Goal: Transaction & Acquisition: Purchase product/service

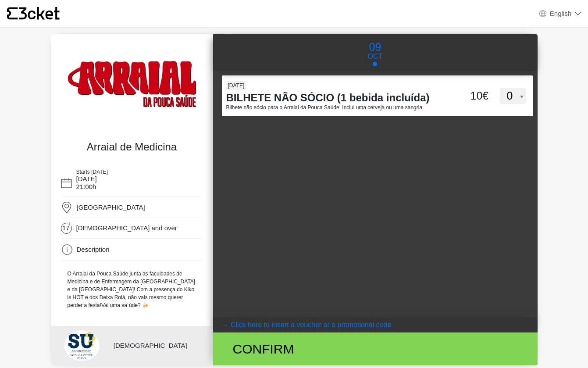
click at [279, 328] on coupontext "Click here to insert a voucher or a promotional code" at bounding box center [311, 324] width 161 height 7
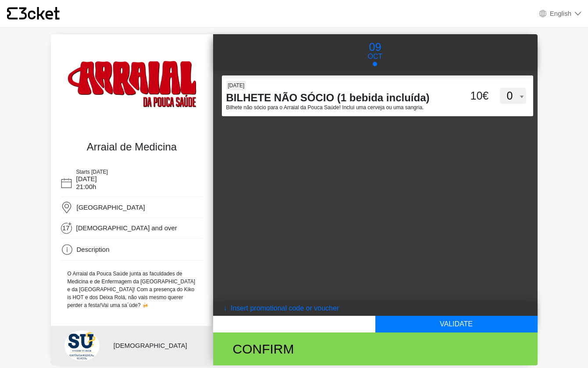
paste input "‪+351 936 094 685‬"
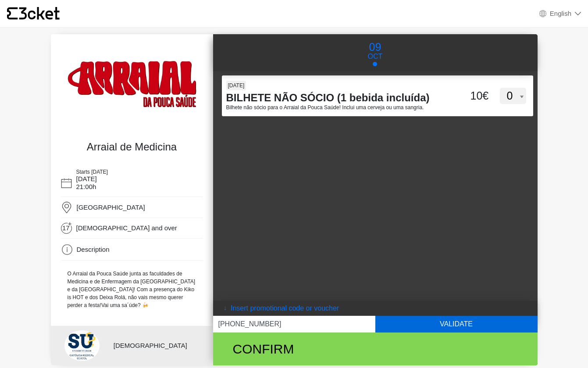
click at [448, 324] on button "Validate" at bounding box center [456, 324] width 162 height 17
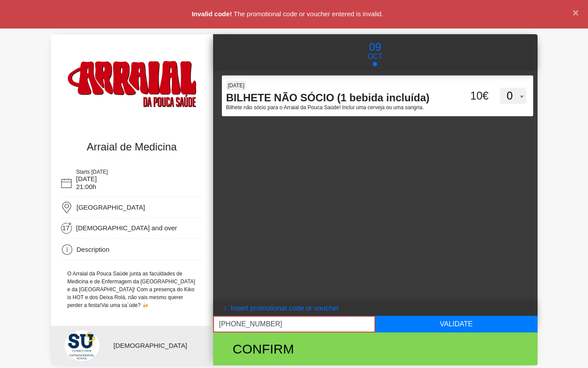
drag, startPoint x: 234, startPoint y: 324, endPoint x: 190, endPoint y: 324, distance: 43.9
click at [190, 324] on div "Arraial de Medicina Starts in 6 days 9 October 21:00h Estádio Universitário de …" at bounding box center [294, 199] width 487 height 331
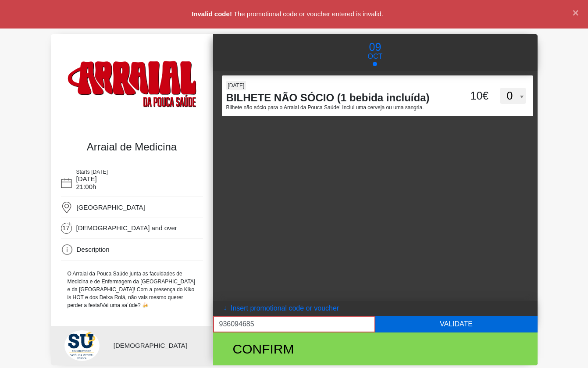
click at [404, 328] on button "Validate" at bounding box center [456, 324] width 162 height 17
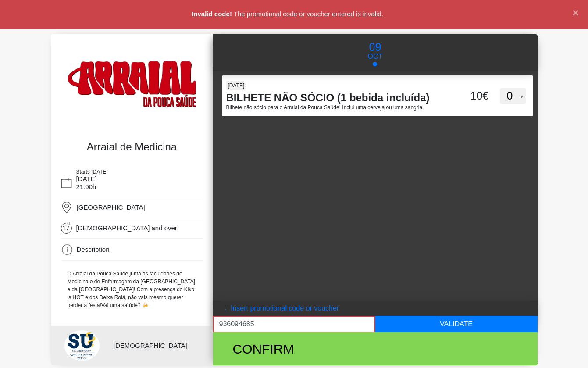
click at [230, 322] on input "936094685‬" at bounding box center [294, 324] width 162 height 17
click at [246, 323] on input "936 094685‬" at bounding box center [294, 324] width 162 height 17
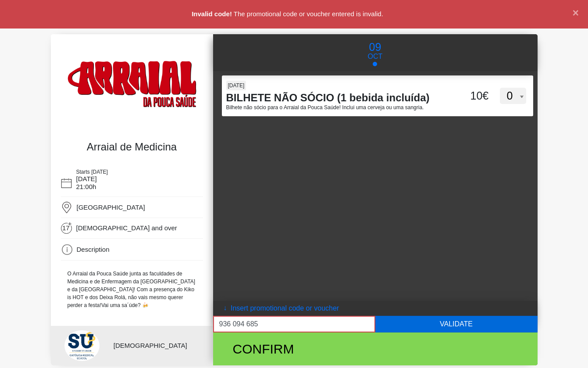
click at [429, 329] on button "Validate" at bounding box center [456, 324] width 162 height 17
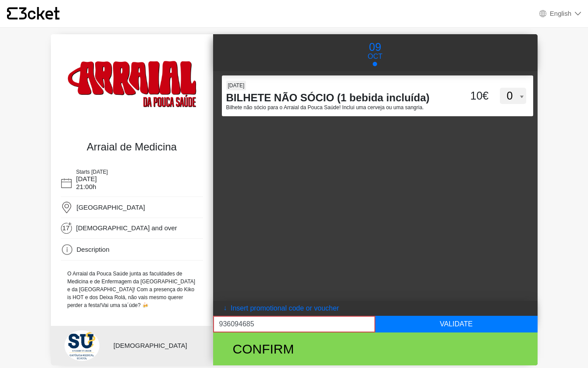
drag, startPoint x: 263, startPoint y: 327, endPoint x: 130, endPoint y: 323, distance: 132.9
click at [130, 323] on div "Arraial de Medicina Starts in 6 days 9 October 21:00h Estádio Universitário de …" at bounding box center [294, 199] width 487 height 331
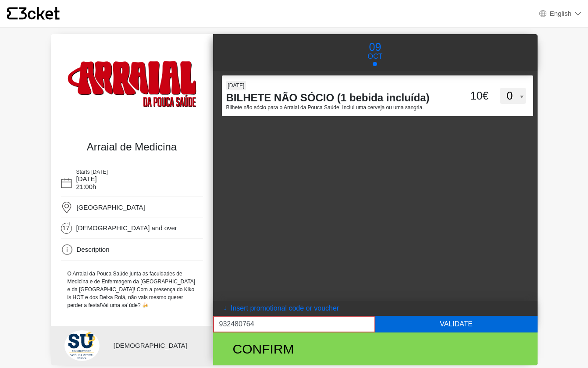
type input "932480764"
click at [416, 324] on button "Validate" at bounding box center [456, 324] width 162 height 17
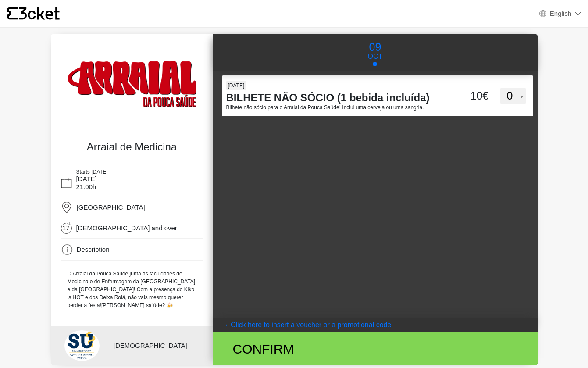
click at [293, 323] on coupontext "Click here to insert a voucher or a promotional code" at bounding box center [311, 324] width 161 height 7
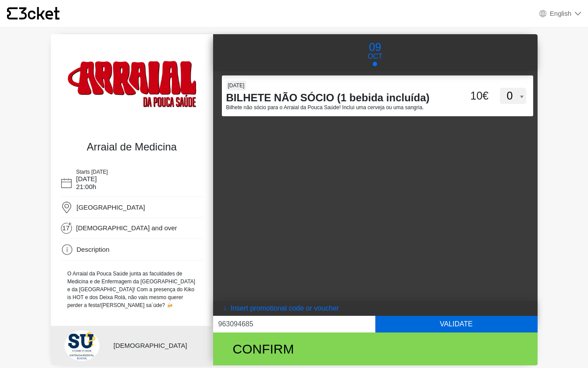
type input "963094685"
click at [444, 319] on button "Validate" at bounding box center [456, 324] width 162 height 17
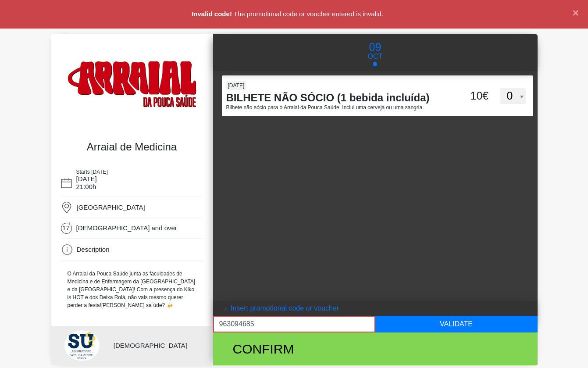
drag, startPoint x: 257, startPoint y: 325, endPoint x: 214, endPoint y: 325, distance: 43.0
click at [214, 325] on input "963094685" at bounding box center [294, 324] width 162 height 17
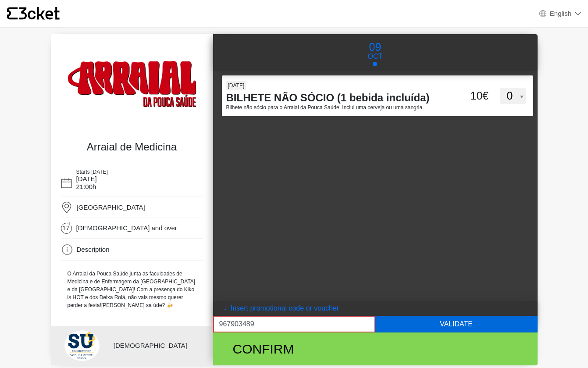
type input "967903489"
click at [455, 327] on button "Validate" at bounding box center [456, 324] width 162 height 17
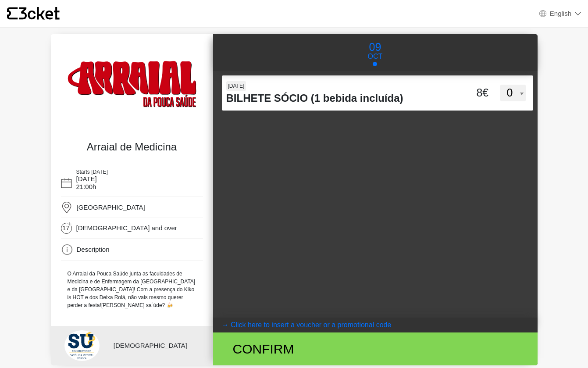
click at [285, 325] on coupontext "Click here to insert a voucher or a promotional code" at bounding box center [311, 324] width 161 height 7
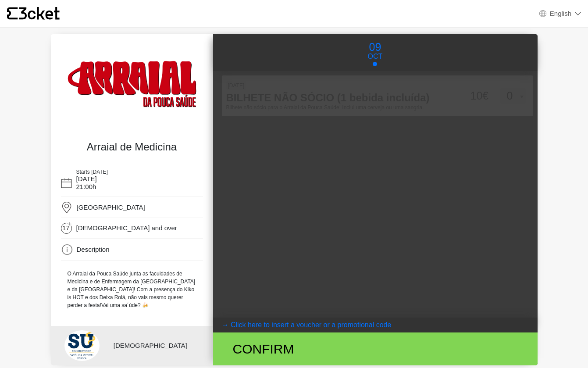
click at [300, 325] on coupontext "Click here to insert a voucher or a promotional code" at bounding box center [311, 324] width 161 height 7
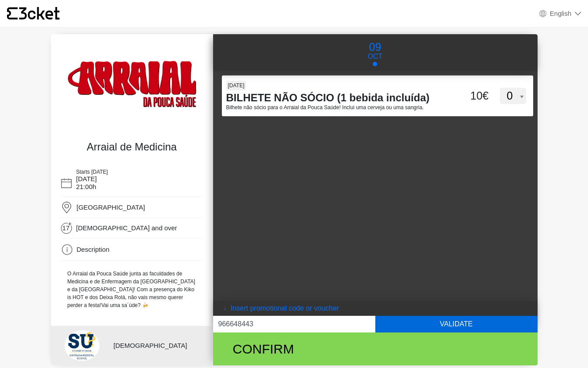
click at [489, 323] on button "Validate" at bounding box center [456, 324] width 162 height 17
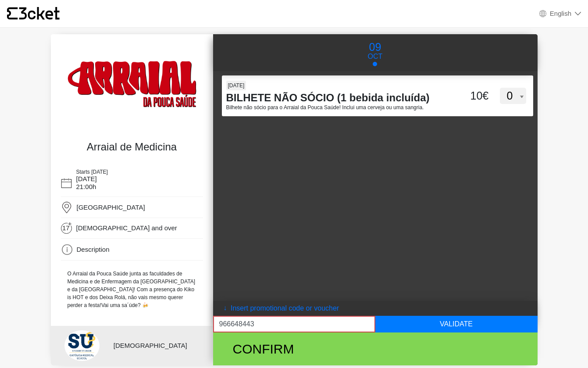
drag, startPoint x: 264, startPoint y: 323, endPoint x: 127, endPoint y: 323, distance: 137.7
click at [127, 323] on div "Arraial de Medicina Starts [DATE] [DATE] 21:00h [GEOGRAPHIC_DATA] Address:" at bounding box center [294, 199] width 487 height 331
paste input "36094685"
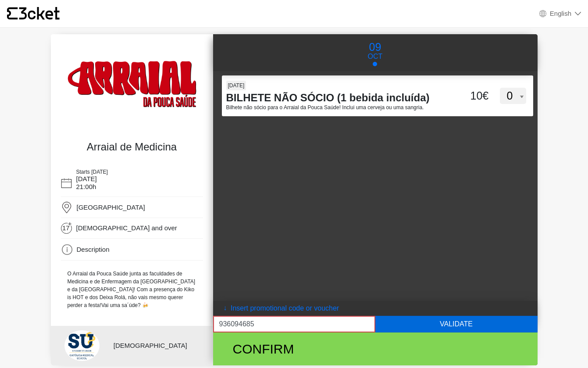
type input "936094685"
click at [412, 326] on button "Validate" at bounding box center [456, 324] width 162 height 17
